Goal: Communication & Community: Participate in discussion

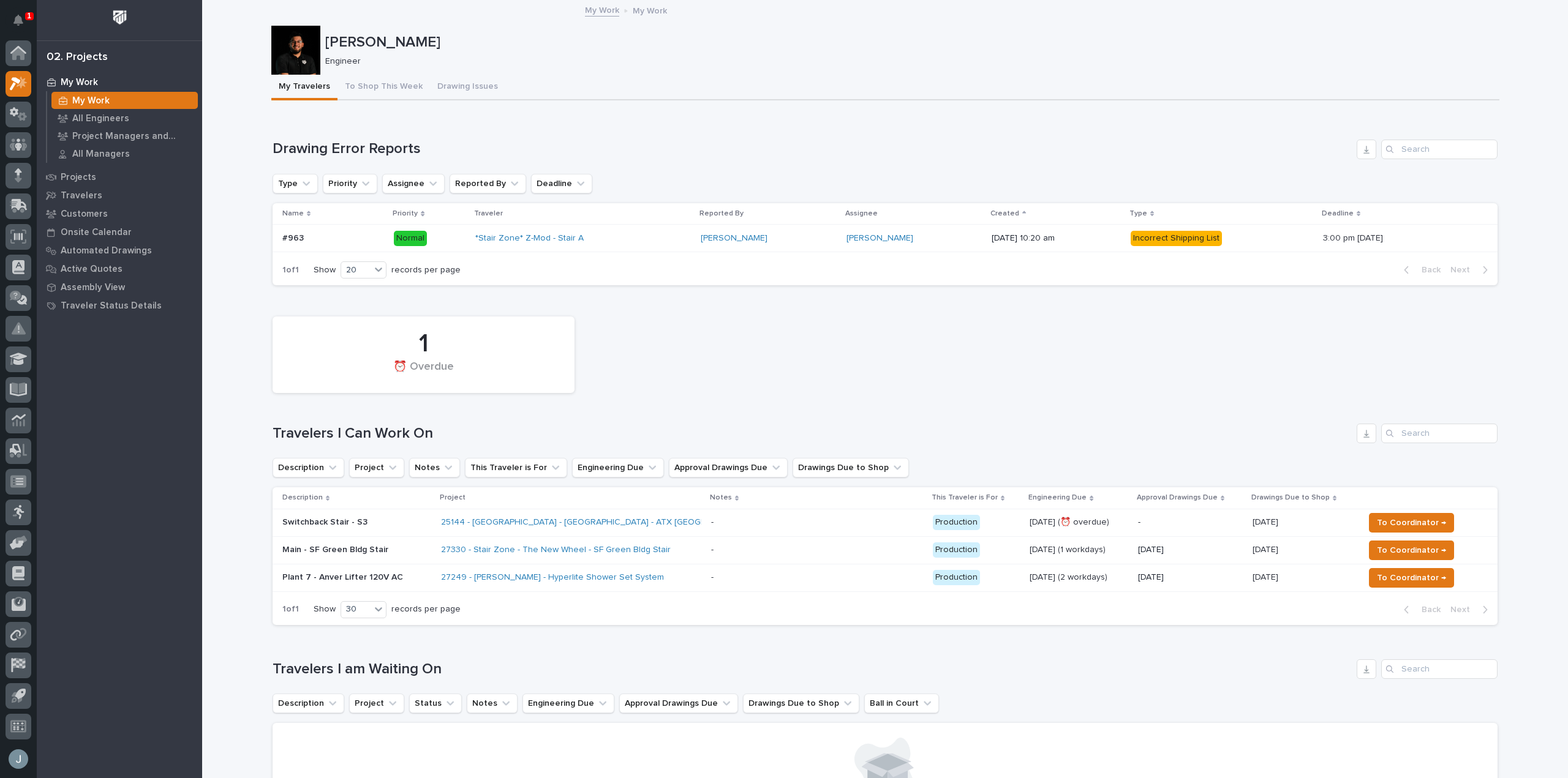
drag, startPoint x: 643, startPoint y: 511, endPoint x: 643, endPoint y: 518, distance: 7.0
click at [643, 518] on div "25144 - [GEOGRAPHIC_DATA] - [GEOGRAPHIC_DATA] - ATX [GEOGRAPHIC_DATA]" at bounding box center [548, 522] width 214 height 10
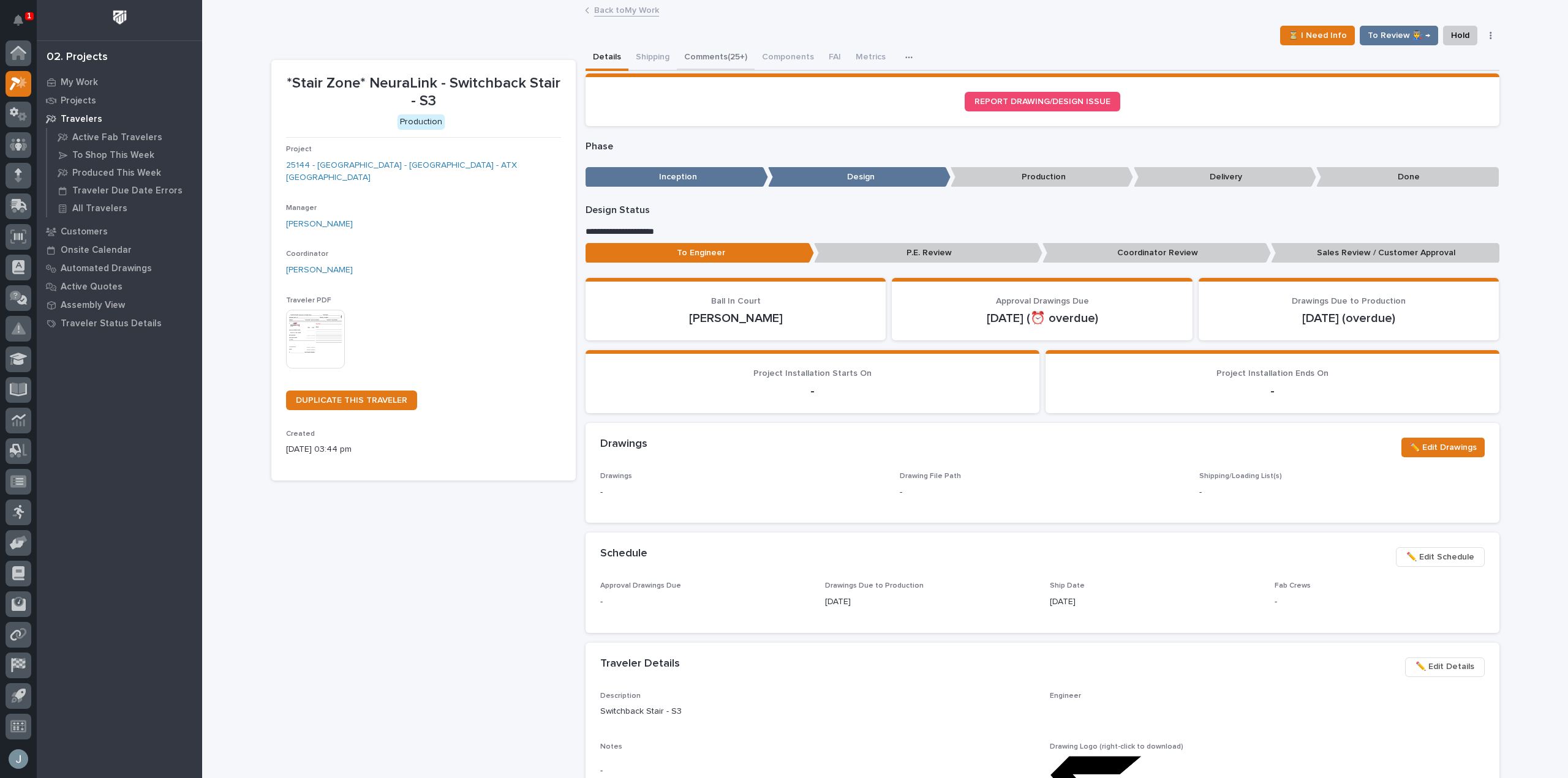
click at [718, 62] on button "Comments (25+)" at bounding box center [716, 58] width 78 height 26
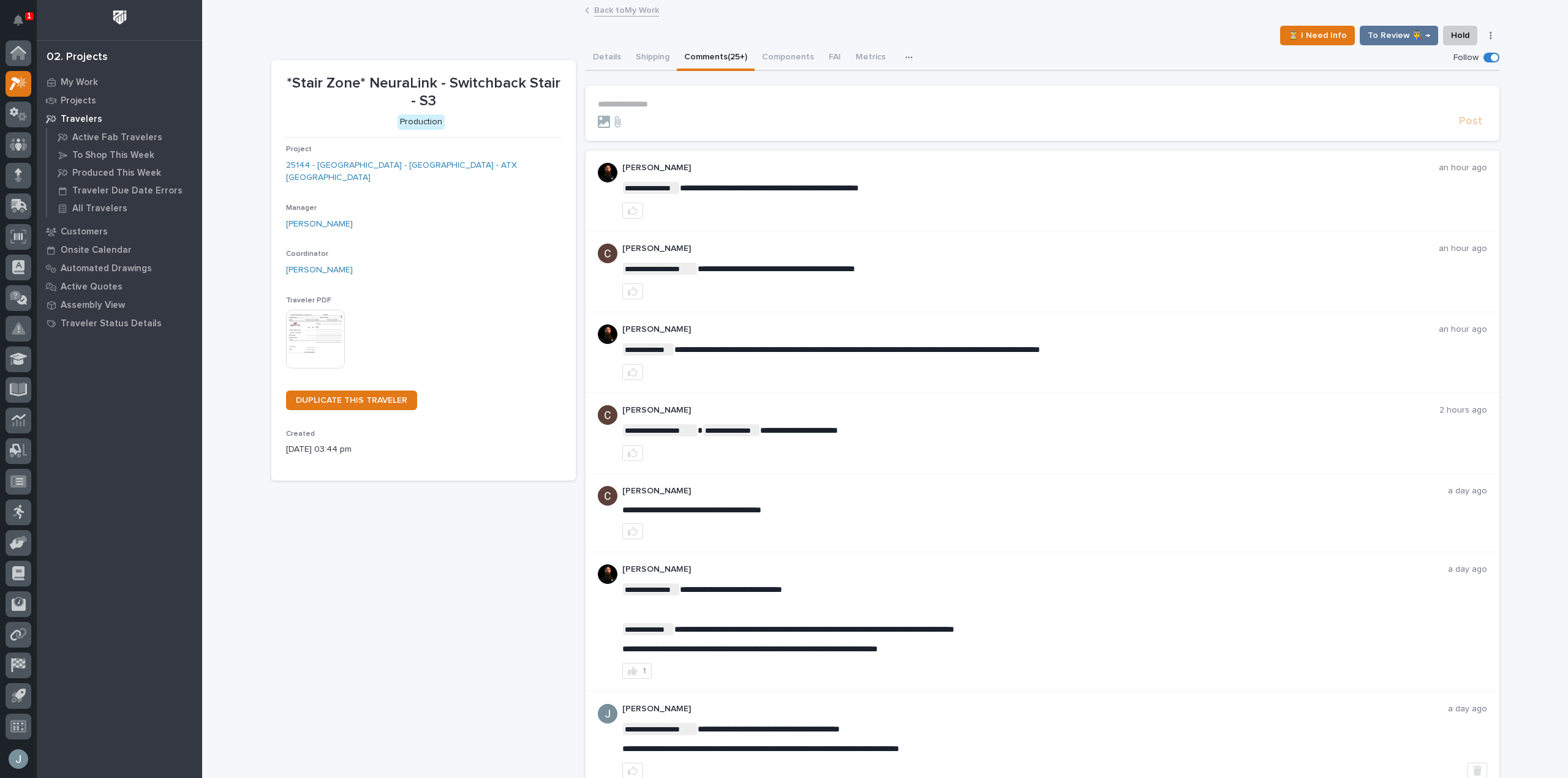
click at [739, 108] on p "**********" at bounding box center [1042, 104] width 889 height 10
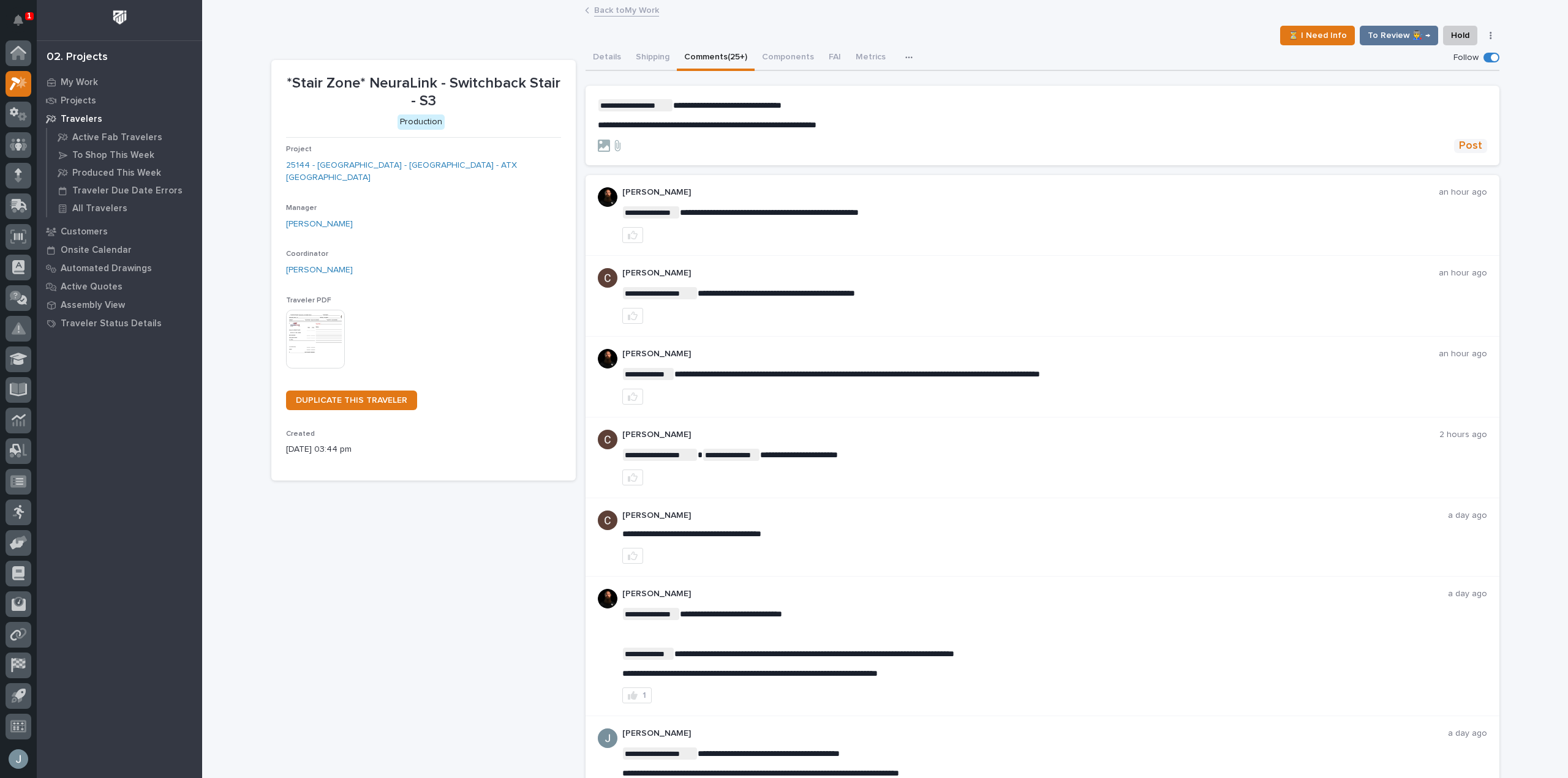
click at [1465, 149] on span "Post" at bounding box center [1470, 146] width 23 height 14
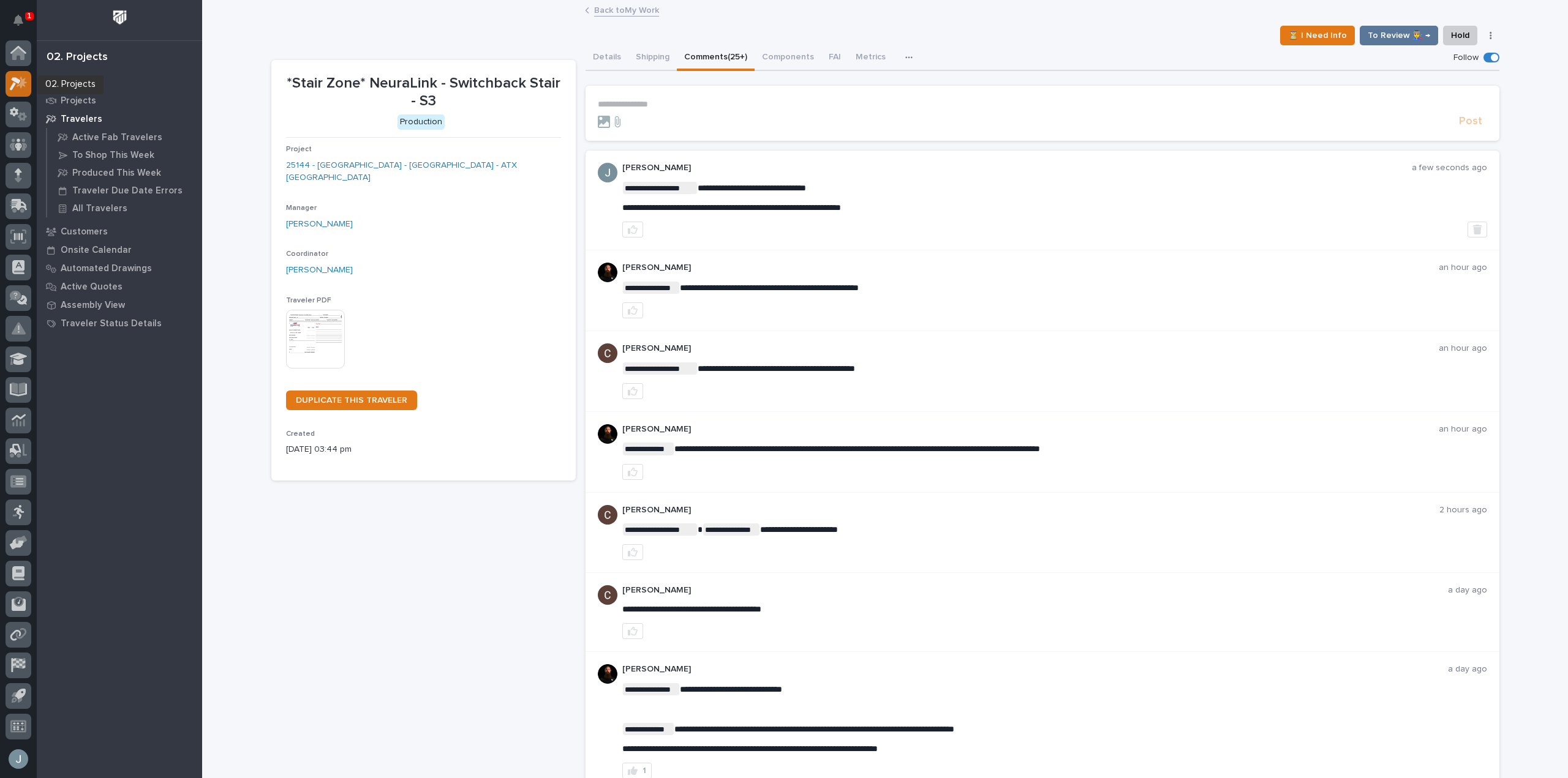
click at [19, 81] on icon at bounding box center [15, 84] width 11 height 14
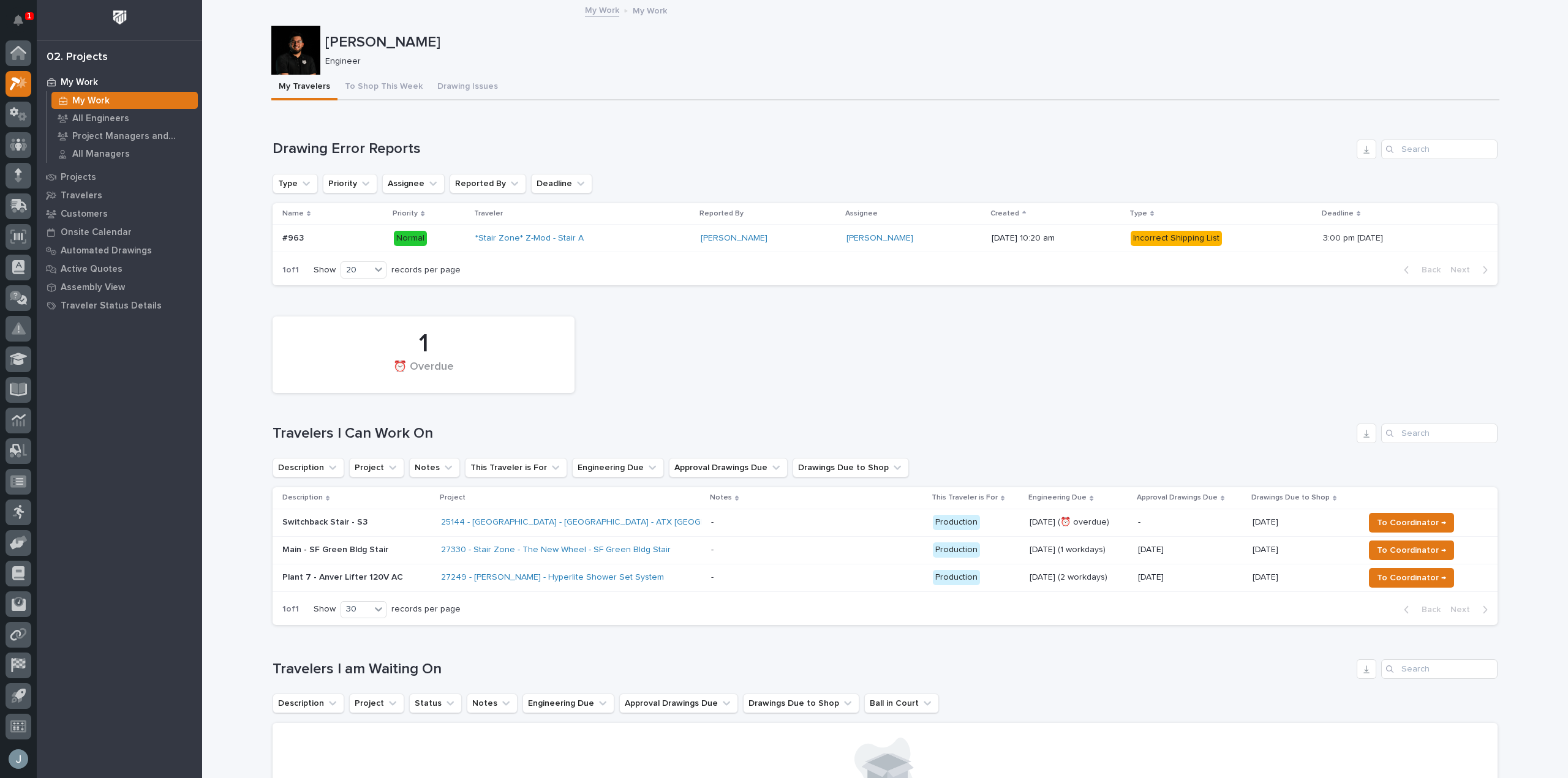
click at [19, 23] on icon "Notifications" at bounding box center [18, 20] width 10 height 11
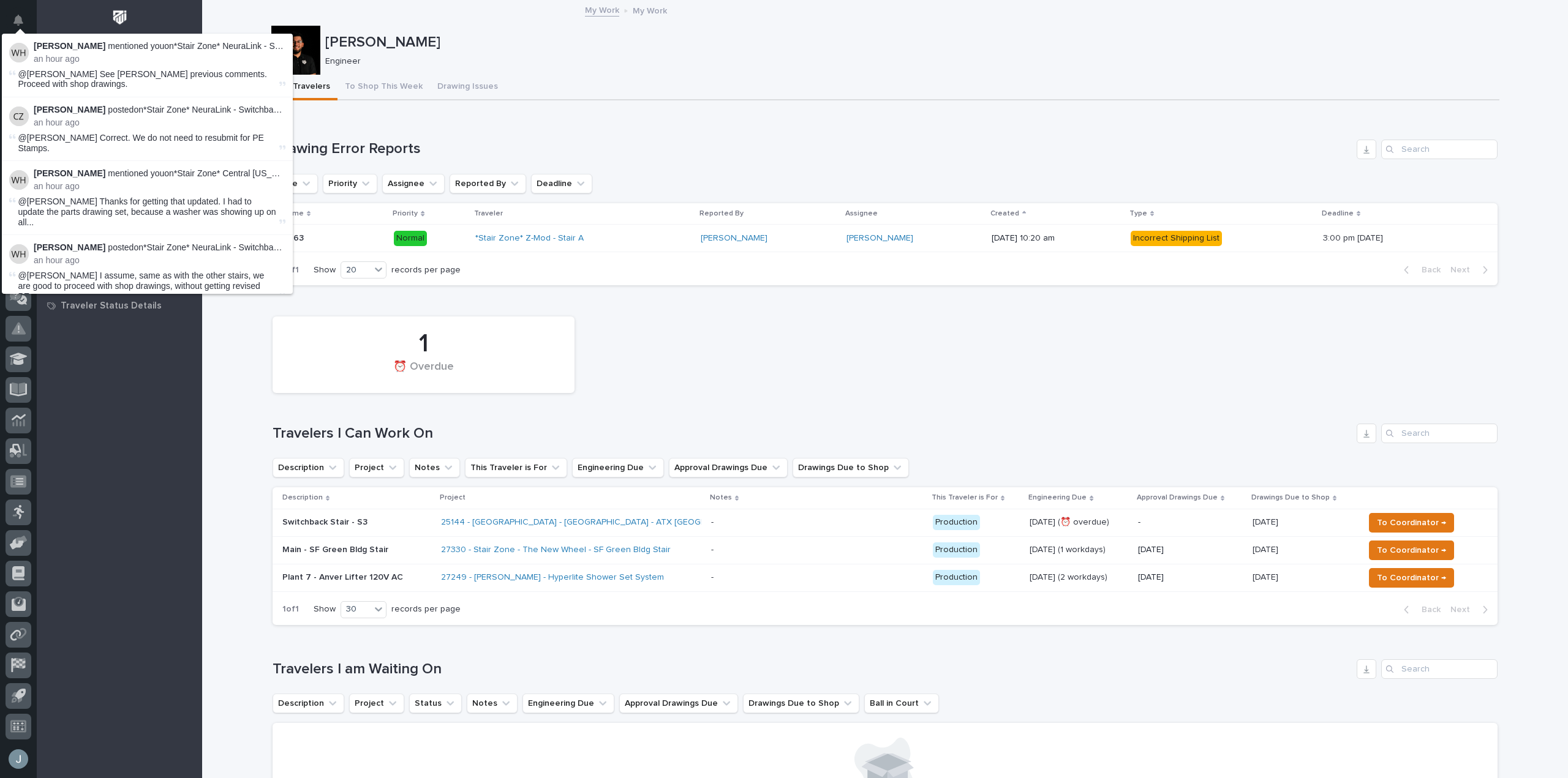
click at [21, 24] on icon "Notifications" at bounding box center [18, 20] width 10 height 11
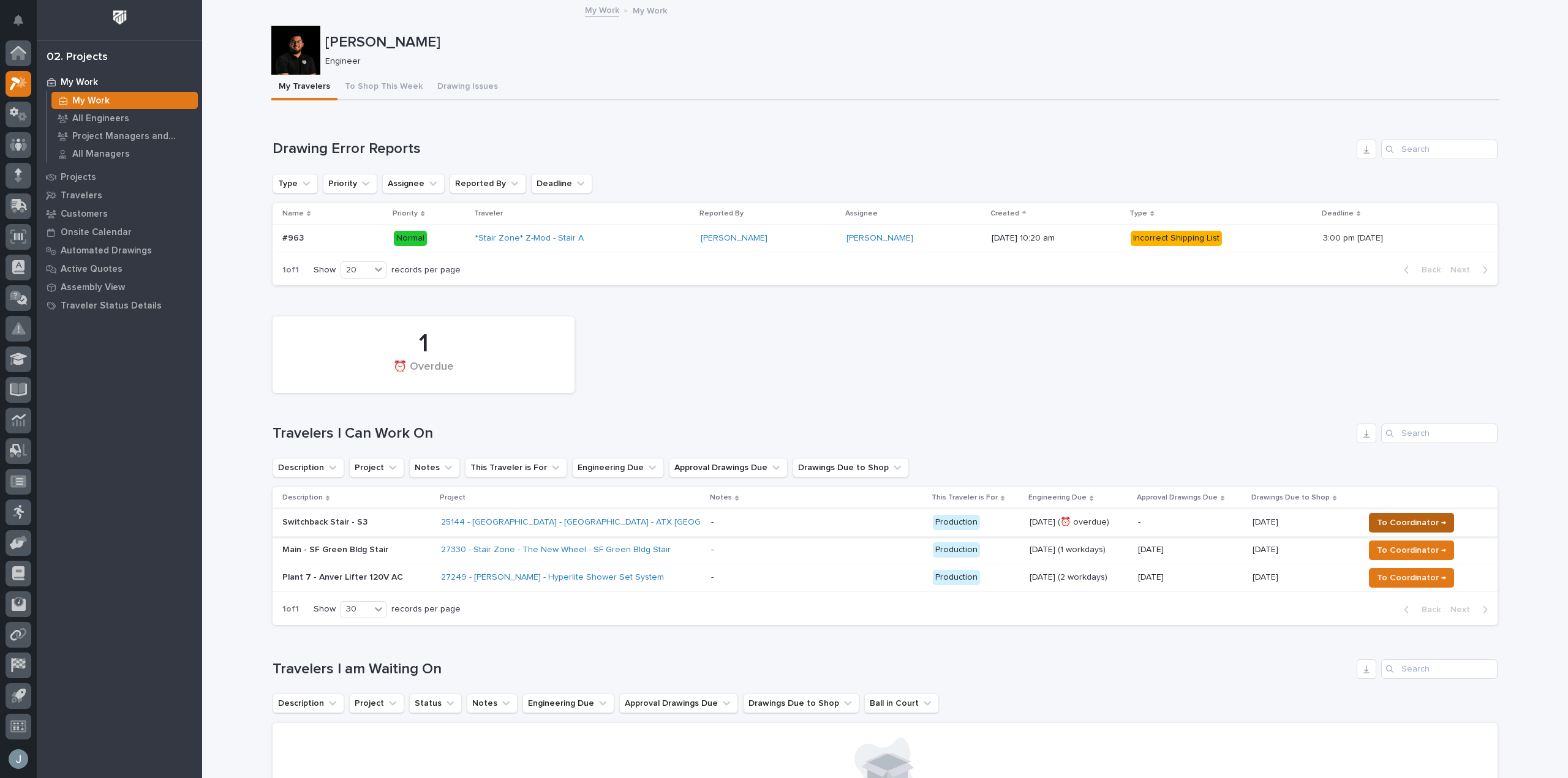
click at [1428, 524] on span "To Coordinator →" at bounding box center [1411, 522] width 69 height 15
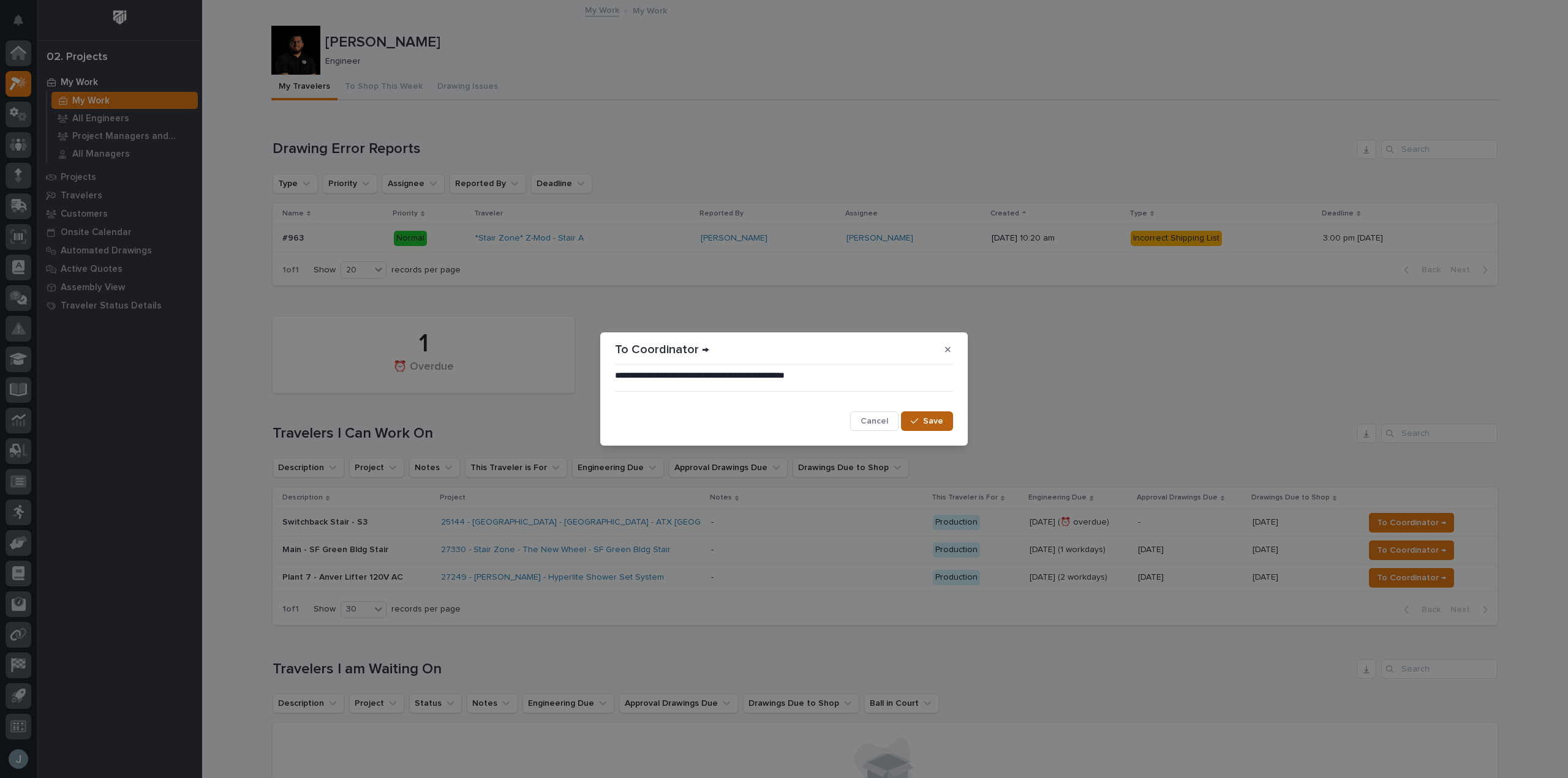
click at [931, 418] on span "Save" at bounding box center [933, 421] width 20 height 11
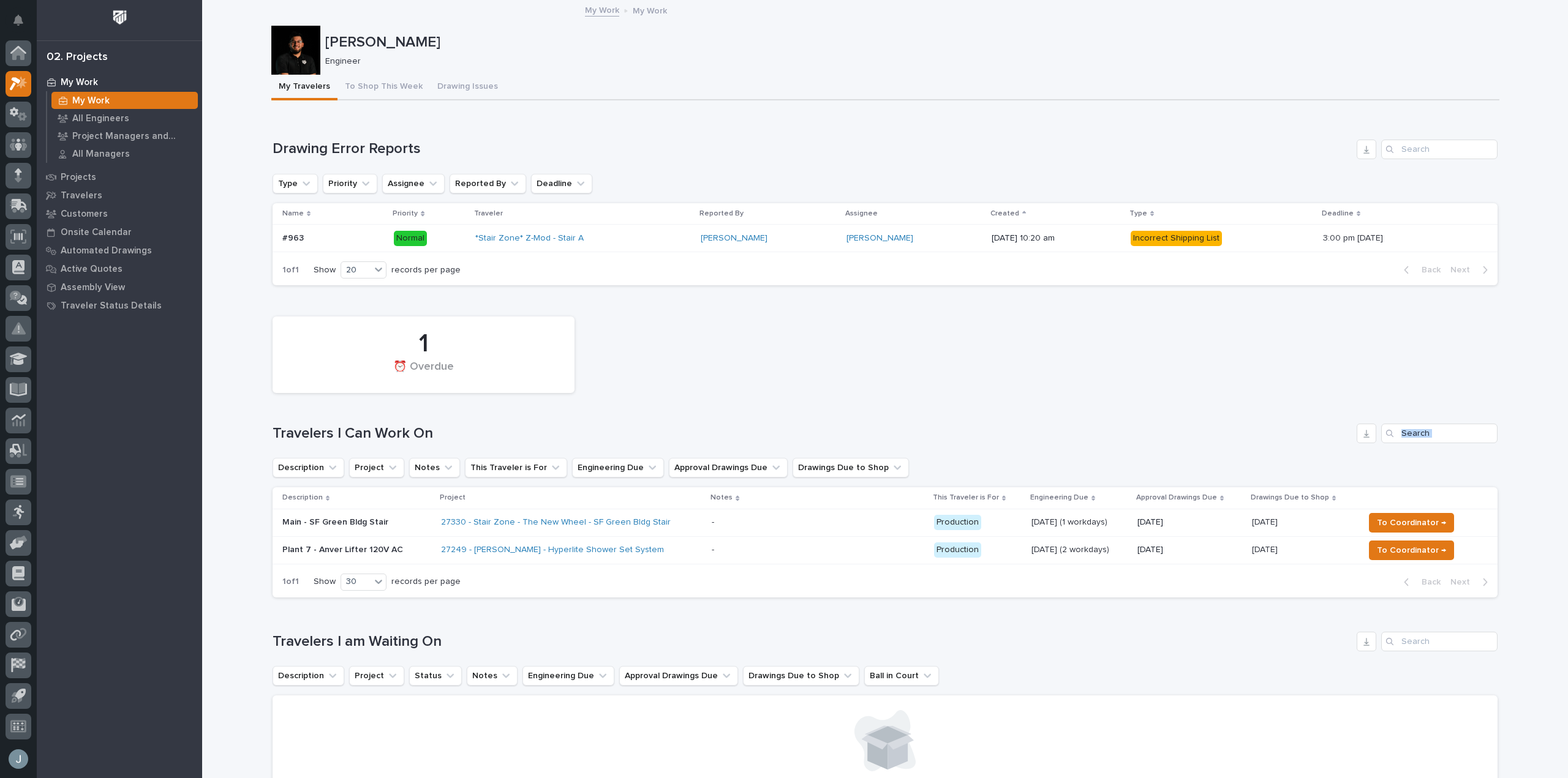
drag, startPoint x: 923, startPoint y: 481, endPoint x: 925, endPoint y: 502, distance: 21.1
click at [925, 502] on div "1 ⏰ Overdue Travelers I Can Work On Description Project Notes This Traveler is …" at bounding box center [884, 453] width 1225 height 287
click at [925, 502] on div "Notes" at bounding box center [817, 498] width 215 height 14
